Goal: Use online tool/utility: Utilize a website feature to perform a specific function

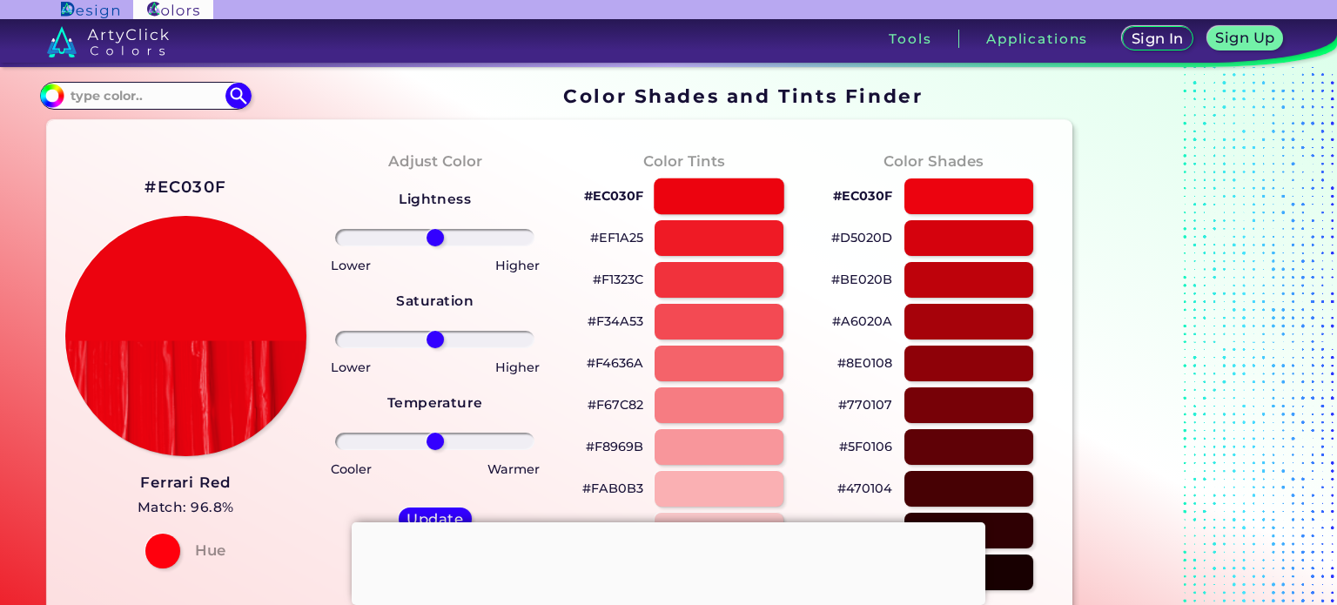
click at [699, 197] on div at bounding box center [719, 196] width 131 height 36
click at [976, 189] on div at bounding box center [968, 196] width 131 height 36
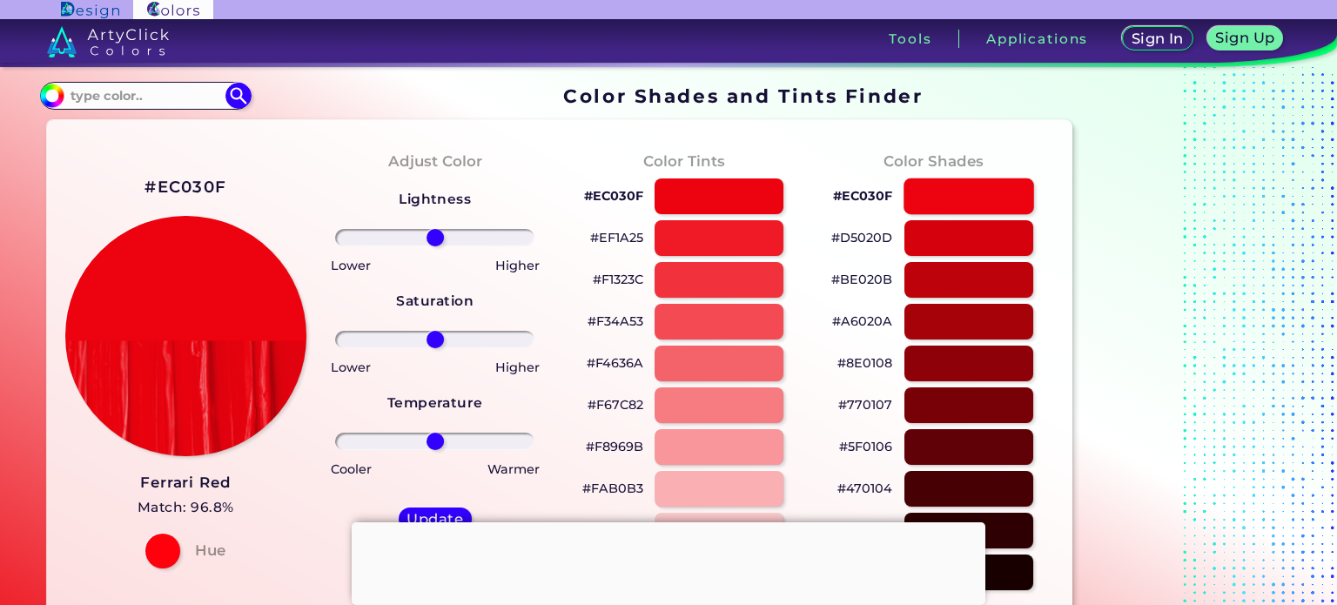
type input "#ec030f"
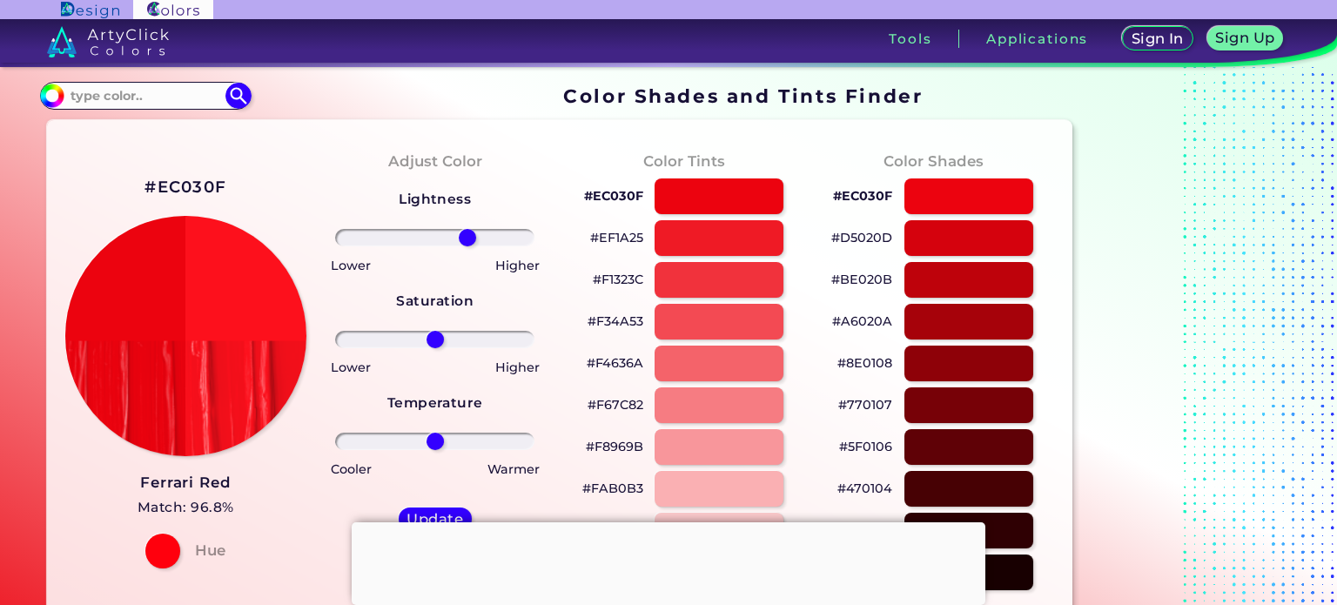
drag, startPoint x: 433, startPoint y: 236, endPoint x: 467, endPoint y: 257, distance: 39.9
click at [467, 246] on input "range" at bounding box center [434, 237] width 199 height 17
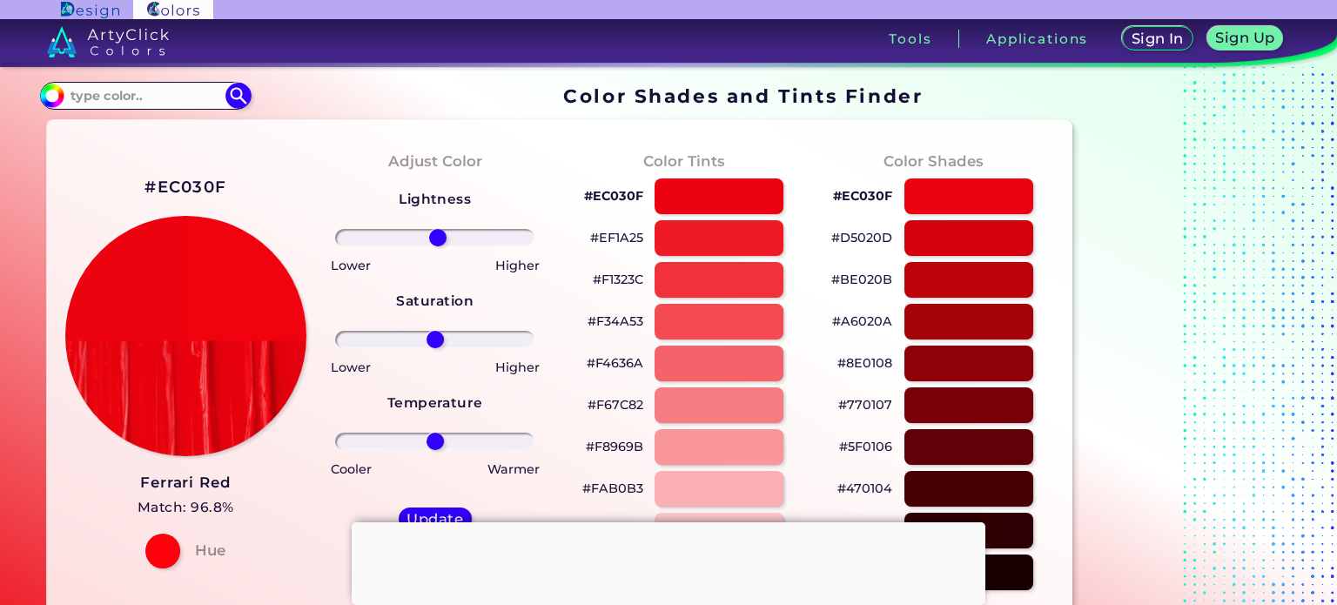
click at [437, 239] on input "range" at bounding box center [434, 237] width 199 height 17
click at [431, 239] on input "range" at bounding box center [434, 237] width 199 height 17
type input "-2"
click at [433, 237] on input "range" at bounding box center [434, 237] width 199 height 17
drag, startPoint x: 434, startPoint y: 337, endPoint x: 434, endPoint y: 355, distance: 18.3
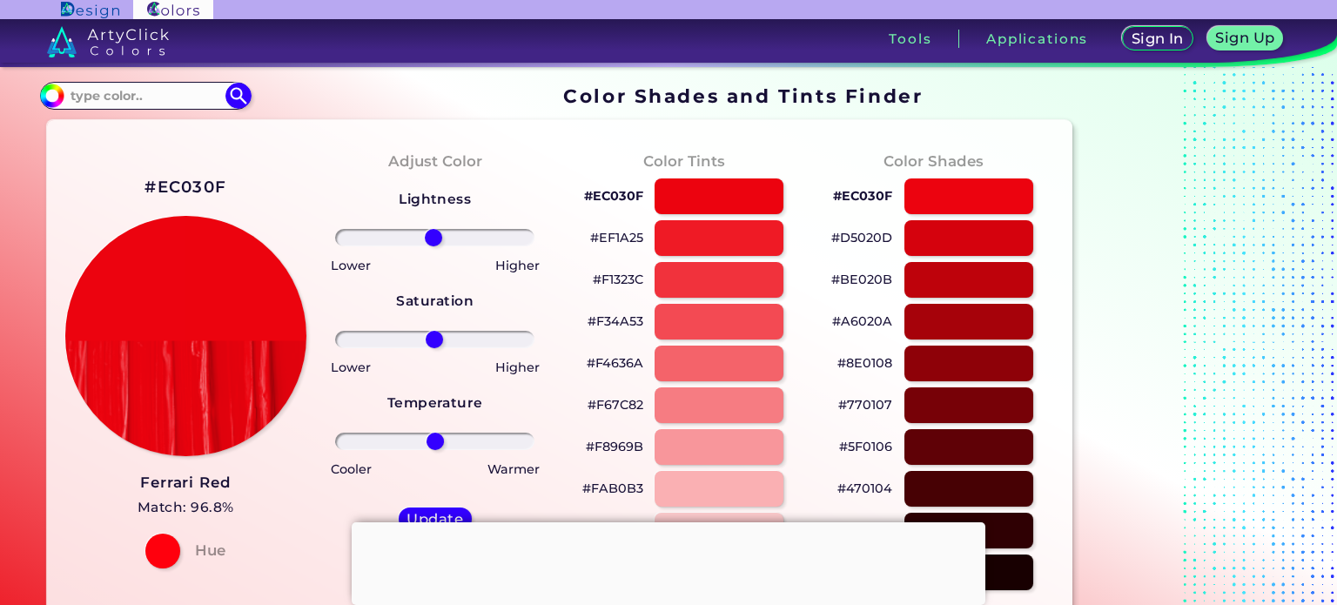
type input "-1"
click at [434, 348] on input "range" at bounding box center [434, 339] width 199 height 17
click at [435, 450] on input "range" at bounding box center [434, 441] width 199 height 17
click at [434, 440] on input "range" at bounding box center [434, 441] width 199 height 17
drag, startPoint x: 434, startPoint y: 440, endPoint x: 435, endPoint y: 452, distance: 12.2
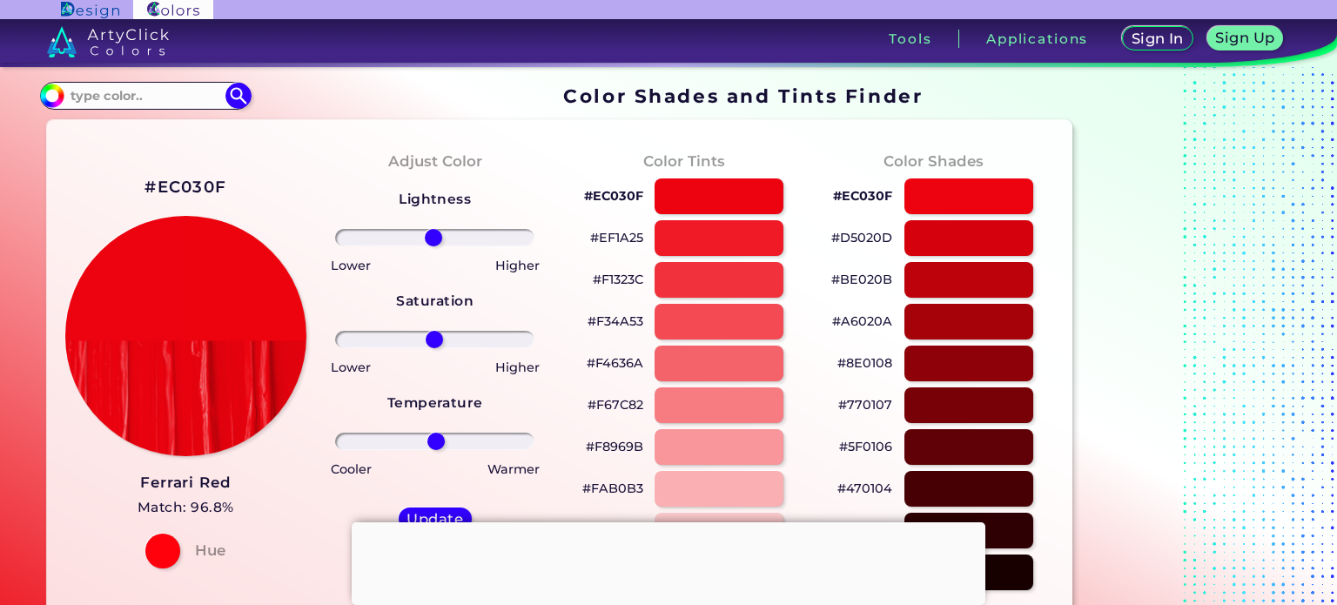
click at [435, 450] on input "range" at bounding box center [434, 441] width 199 height 17
drag, startPoint x: 435, startPoint y: 440, endPoint x: 437, endPoint y: 462, distance: 21.8
click at [437, 450] on input "range" at bounding box center [434, 441] width 199 height 17
click at [163, 553] on div at bounding box center [162, 550] width 35 height 35
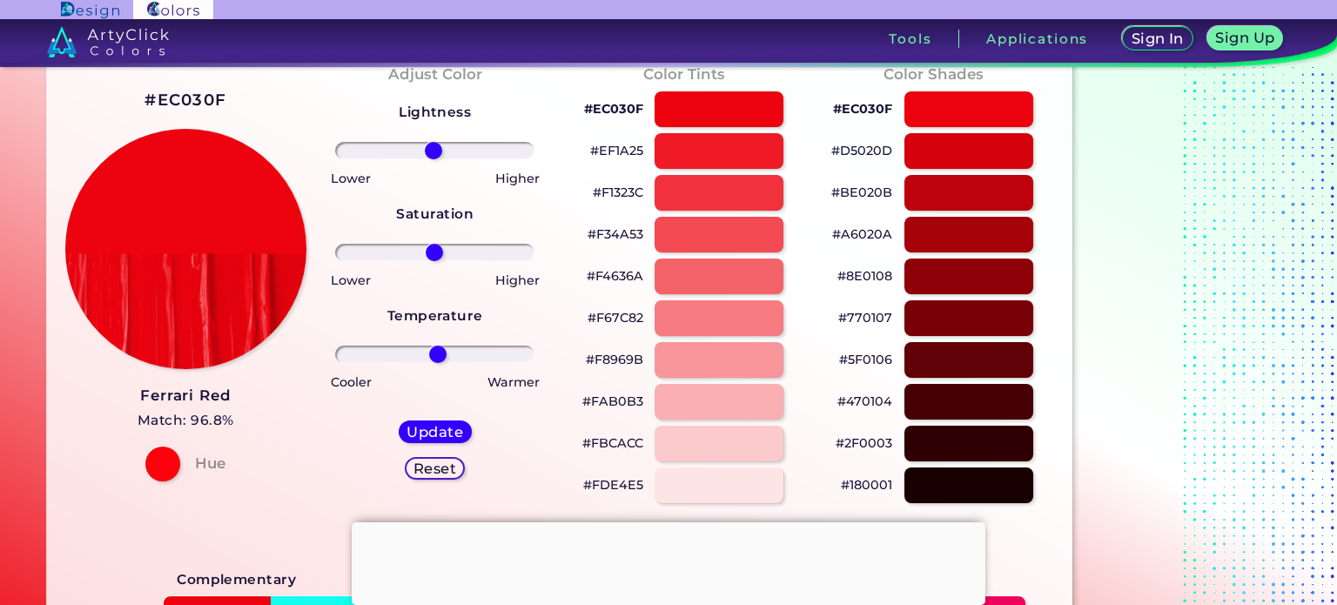
scroll to position [174, 0]
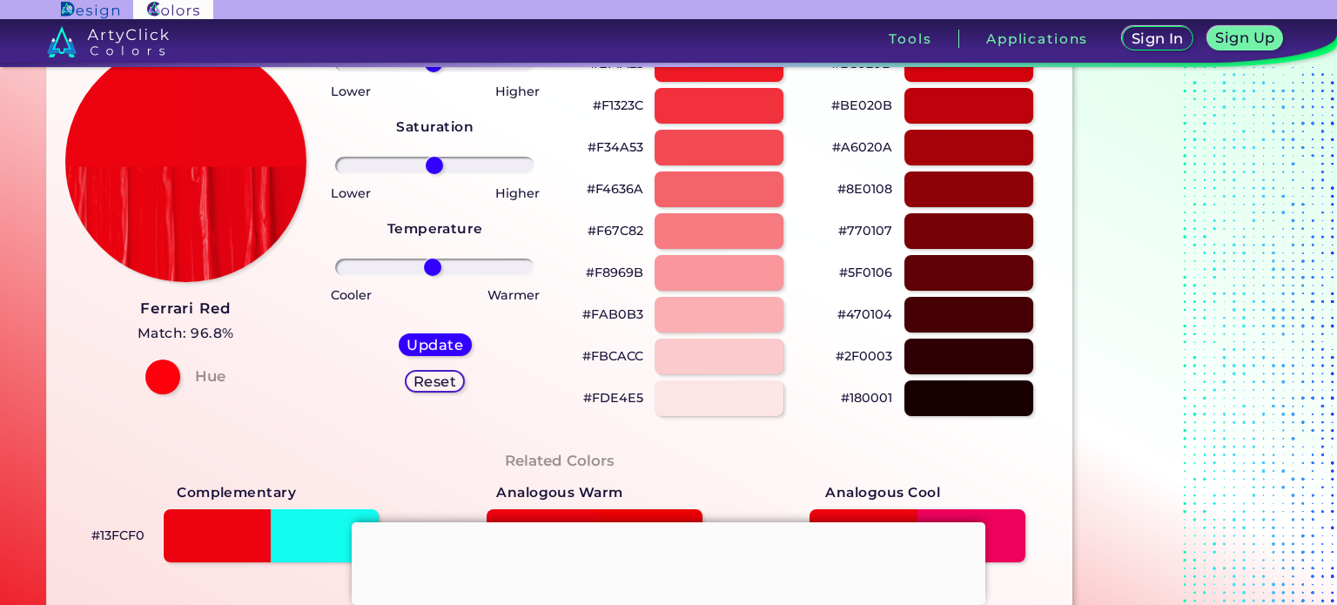
type input "-3"
click at [432, 266] on input "range" at bounding box center [434, 266] width 199 height 17
click at [429, 382] on h5 "Reset" at bounding box center [434, 380] width 39 height 13
type input "0"
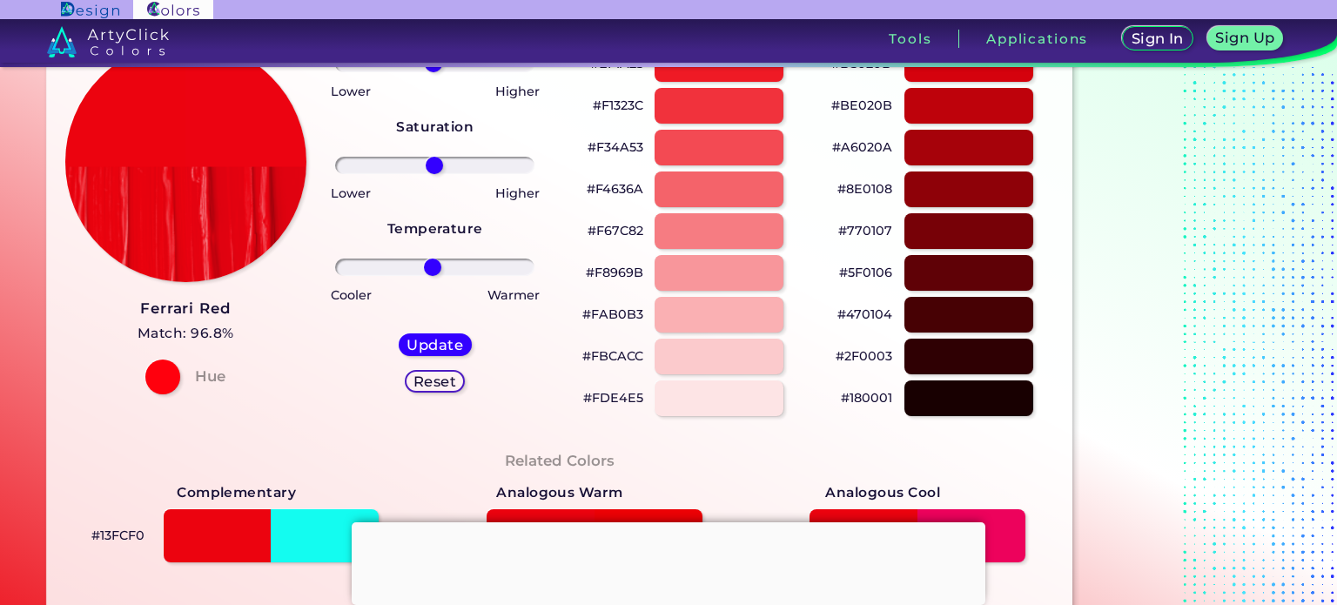
type input "0"
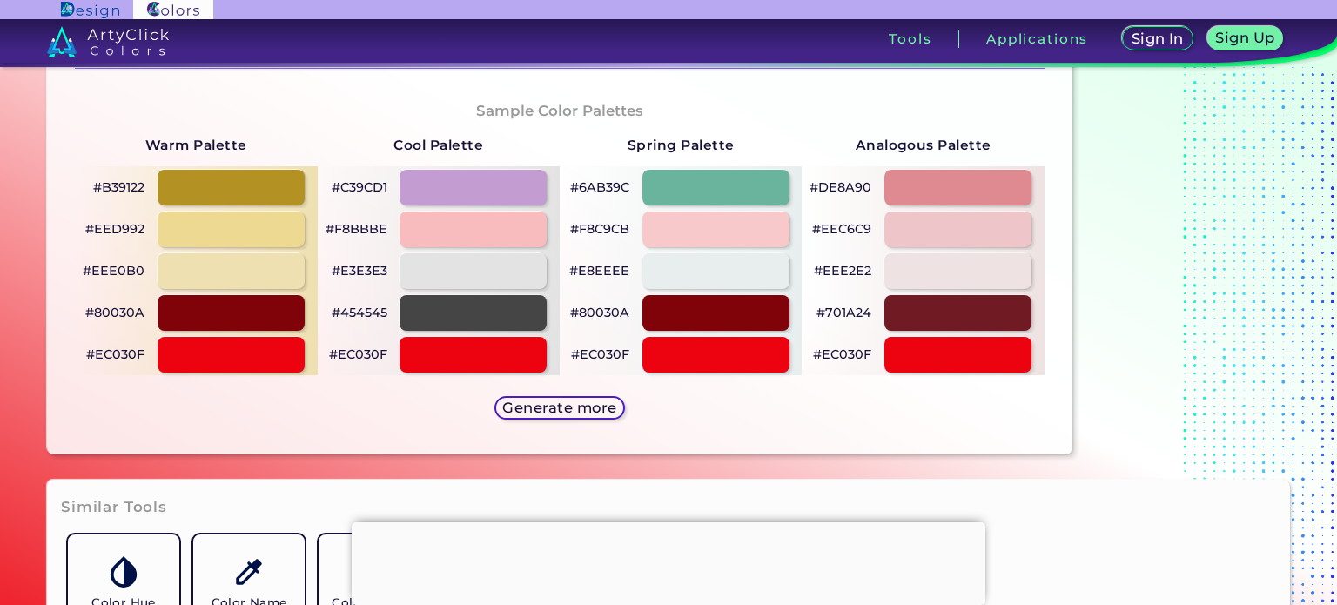
scroll to position [957, 0]
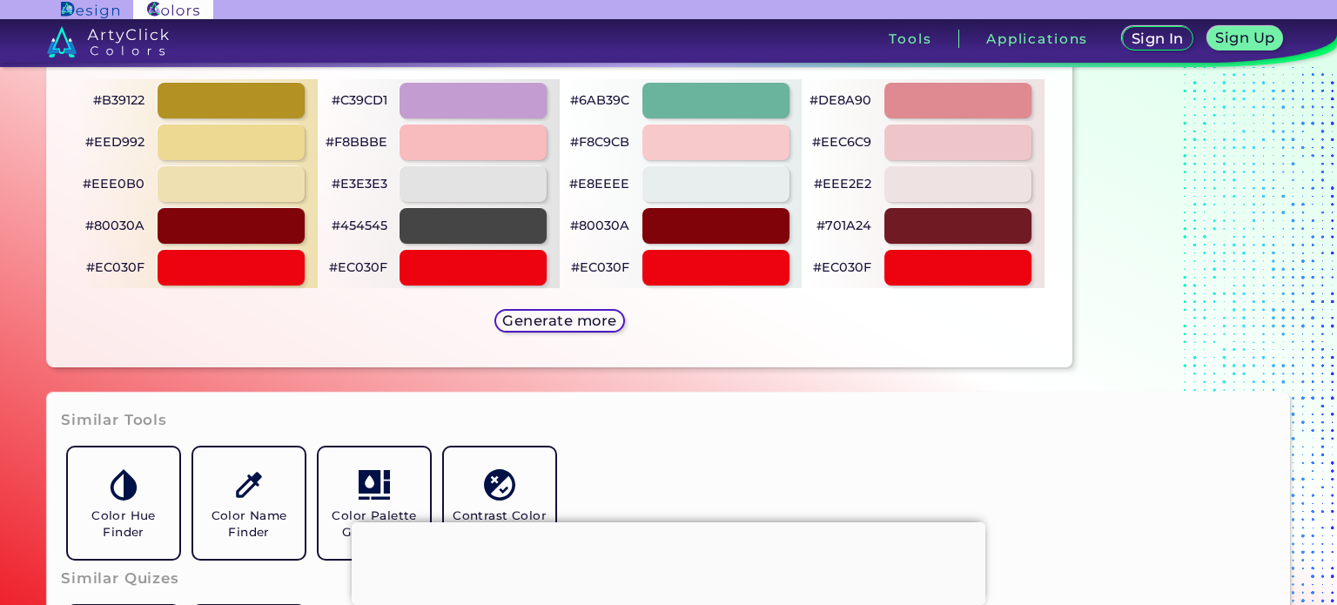
click at [547, 319] on h5 "Generate more" at bounding box center [559, 320] width 115 height 15
